Goal: Task Accomplishment & Management: Use online tool/utility

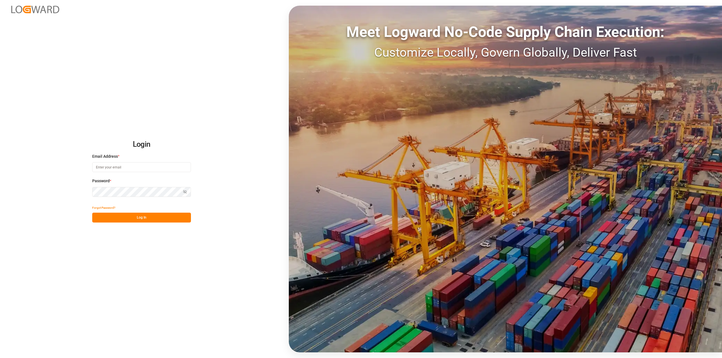
click at [129, 169] on input at bounding box center [141, 167] width 99 height 10
type input "[PERSON_NAME][EMAIL_ADDRESS][DOMAIN_NAME]"
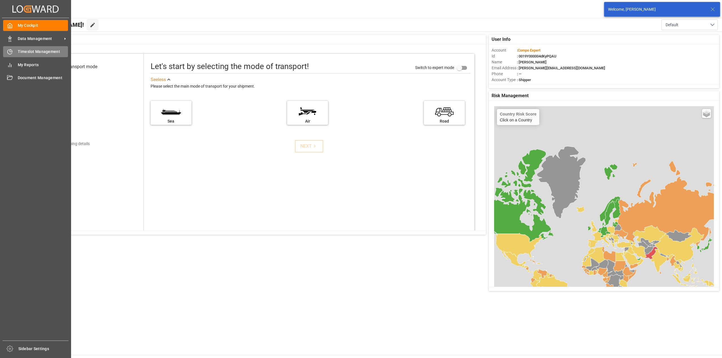
click at [12, 56] on div "Timeslot Management Timeslot Management" at bounding box center [35, 51] width 65 height 11
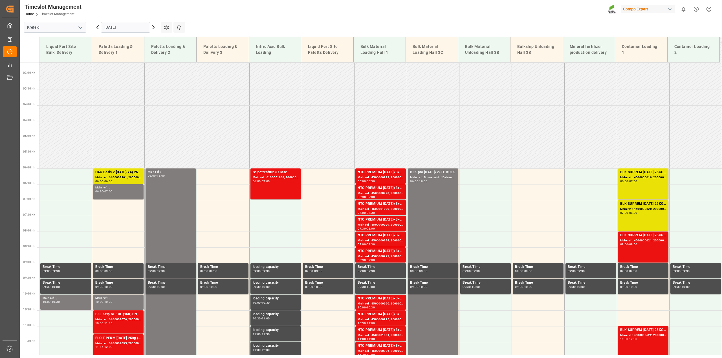
scroll to position [83, 0]
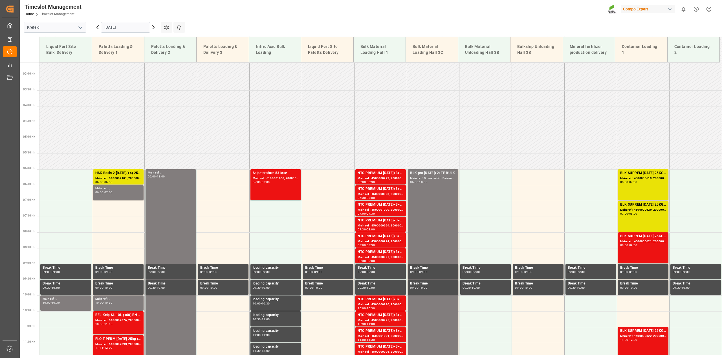
click at [97, 28] on icon at bounding box center [98, 27] width 2 height 3
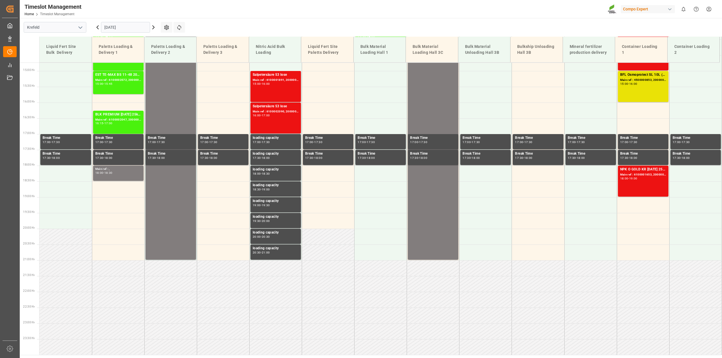
scroll to position [466, 0]
click at [423, 204] on div "BLK pro [DATE]+2+TE BULK Main ref : Binnenschiff Deinze [DATE] 14:00 - 21:00" at bounding box center [433, 149] width 46 height 218
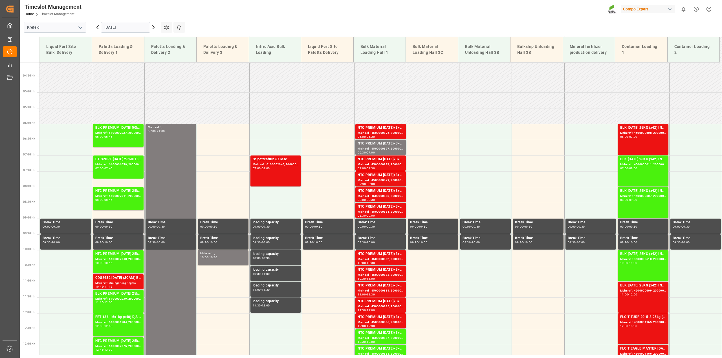
scroll to position [127, 0]
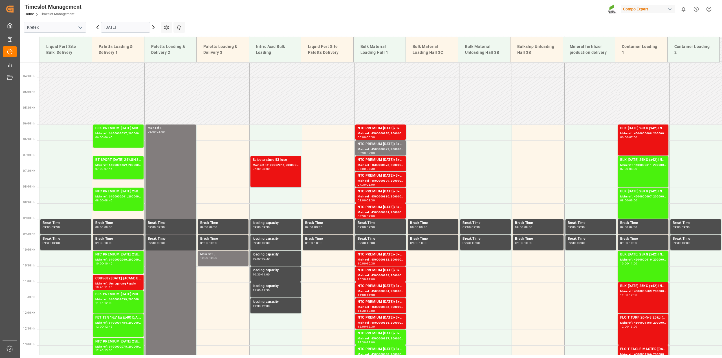
click at [153, 29] on icon at bounding box center [154, 27] width 2 height 3
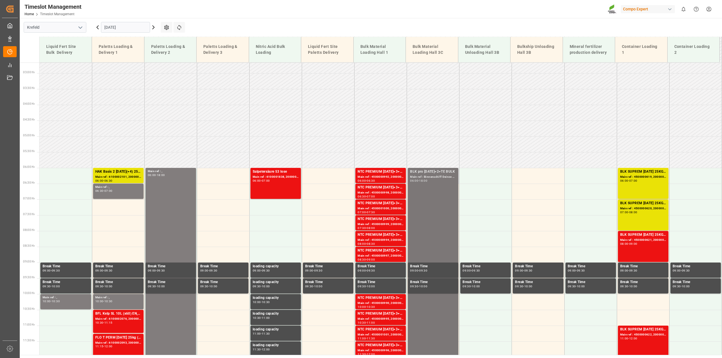
scroll to position [84, 0]
click at [384, 176] on div "Main ref : 4500000992, 2000001025" at bounding box center [381, 177] width 46 height 5
click at [431, 190] on div "BLK pro [DATE]+2+TE BULK Main ref : Binnenschiff Deinze [DATE] 06:00 - 18:00" at bounding box center [433, 357] width 46 height 376
click at [133, 25] on input "[DATE]" at bounding box center [125, 27] width 49 height 11
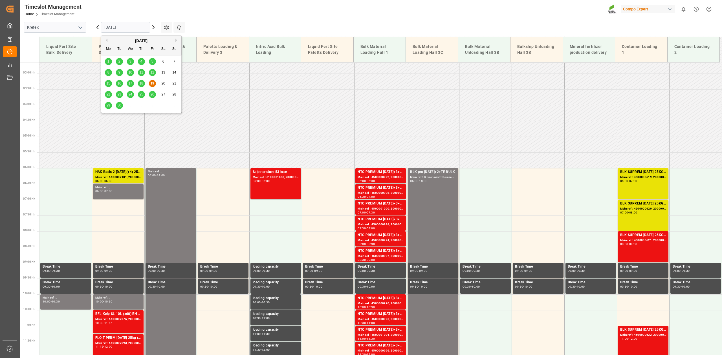
click at [129, 85] on span "17" at bounding box center [130, 84] width 4 height 4
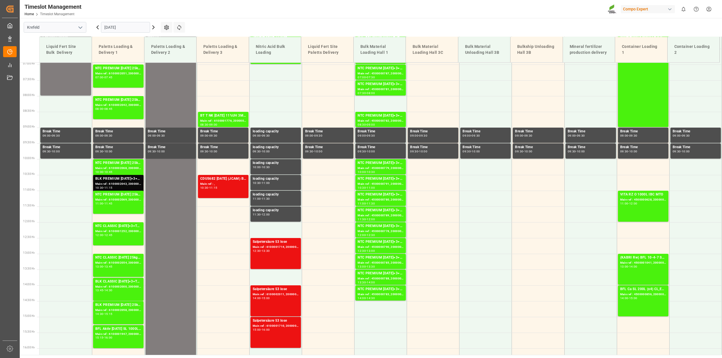
scroll to position [223, 0]
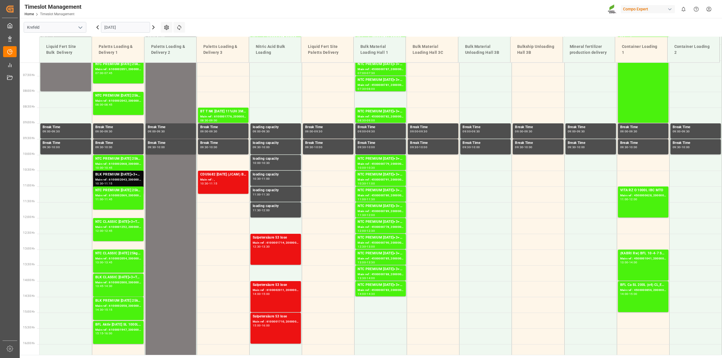
click at [125, 28] on input "[DATE]" at bounding box center [125, 27] width 49 height 11
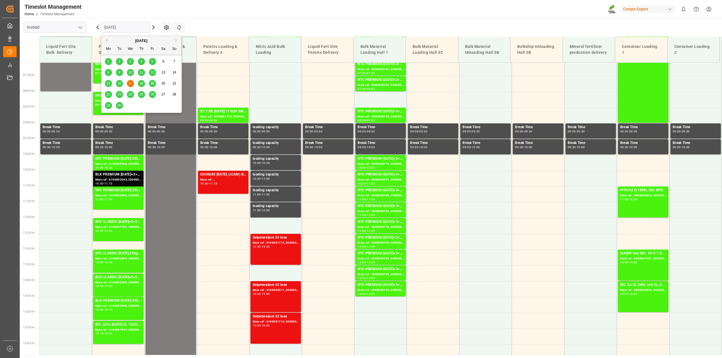
click at [141, 83] on span "18" at bounding box center [141, 84] width 4 height 4
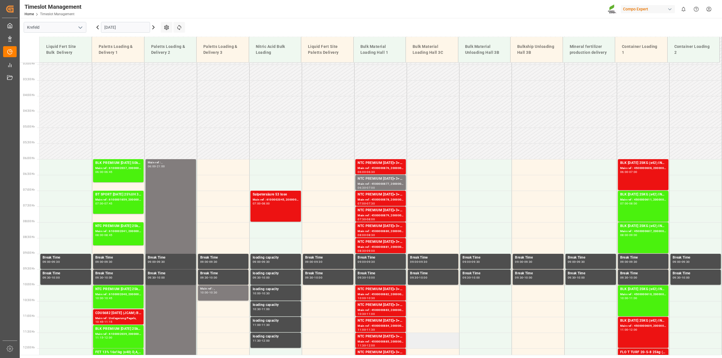
scroll to position [54, 0]
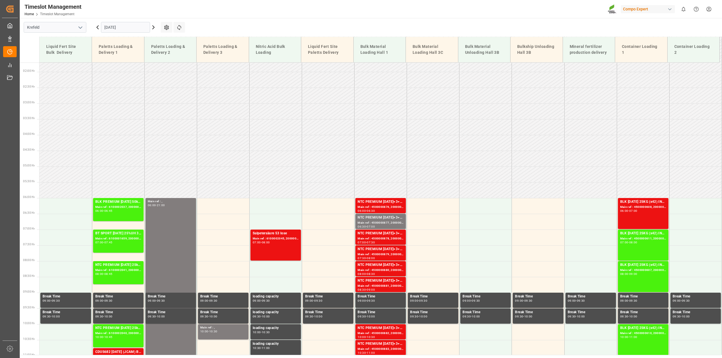
click at [113, 27] on input "[DATE]" at bounding box center [125, 27] width 49 height 11
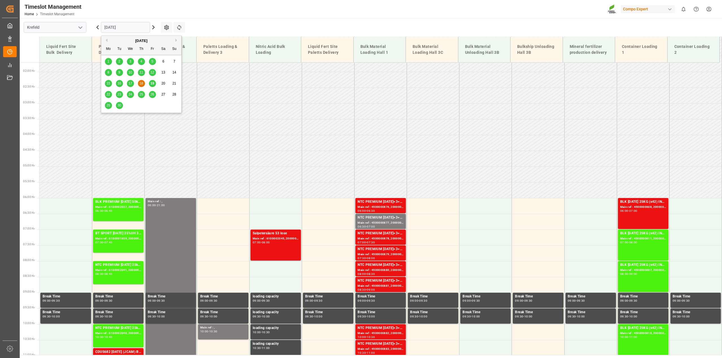
click at [150, 84] on span "19" at bounding box center [152, 84] width 4 height 4
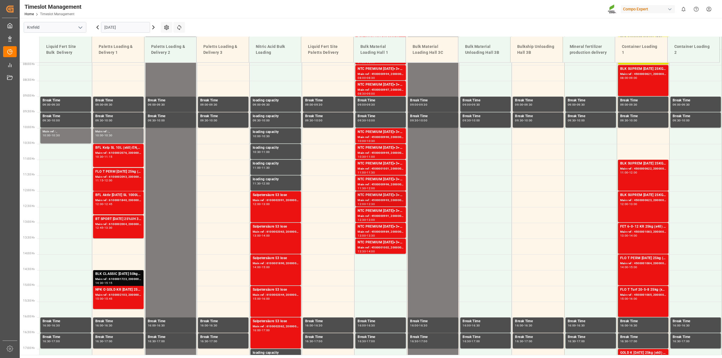
scroll to position [251, 0]
